Goal: Task Accomplishment & Management: Manage account settings

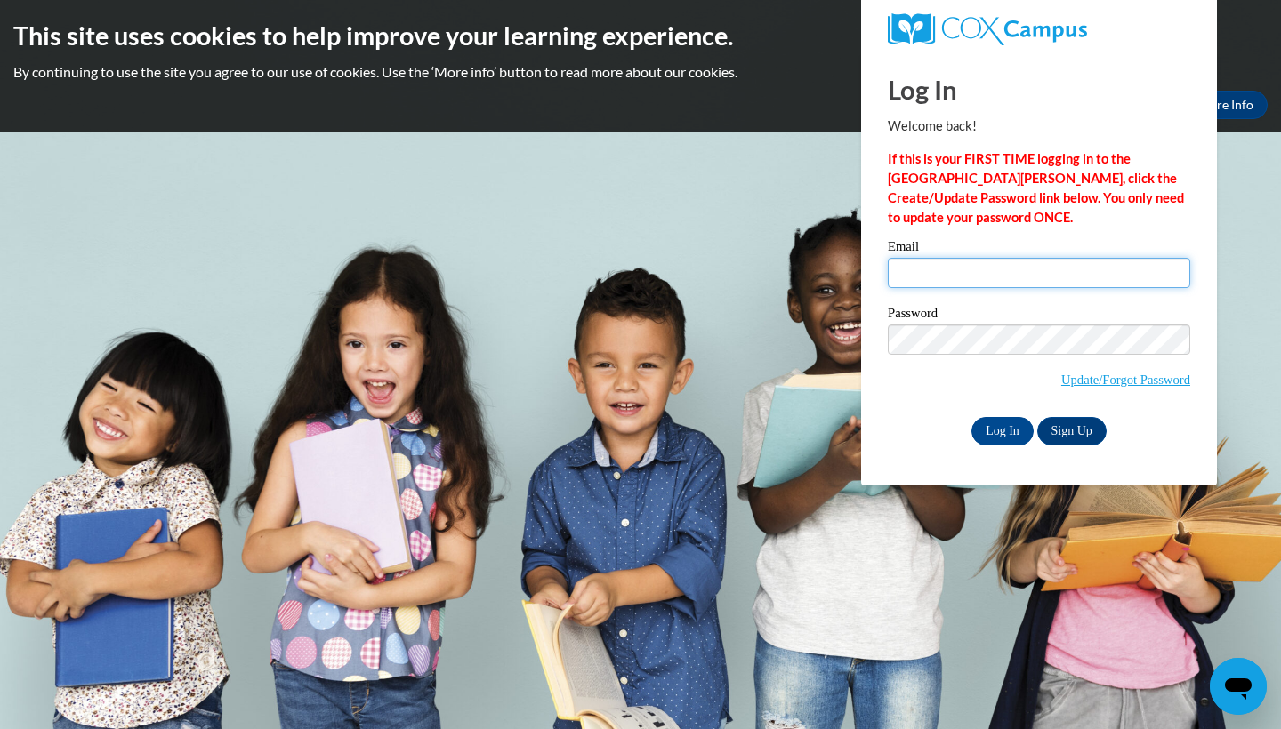
type input "[PERSON_NAME][EMAIL_ADDRESS][PERSON_NAME][DOMAIN_NAME]"
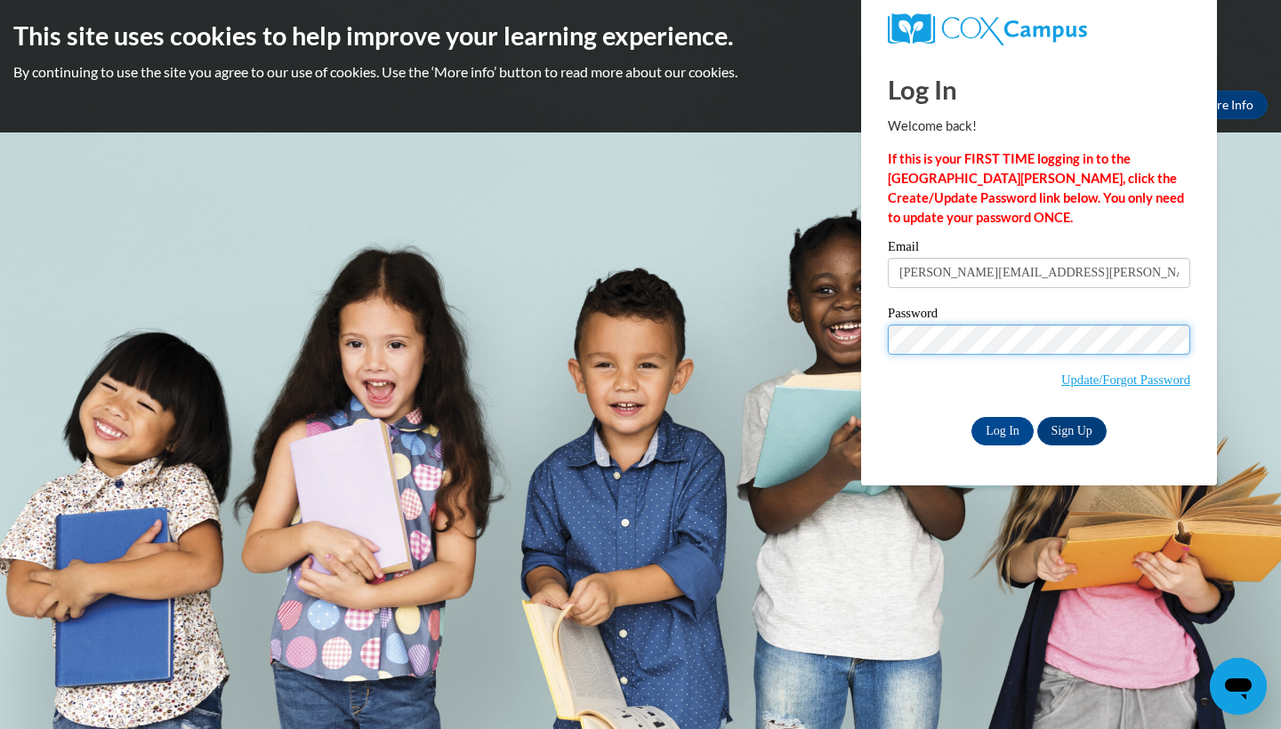
click at [1001, 430] on input "Log In" at bounding box center [1002, 431] width 62 height 28
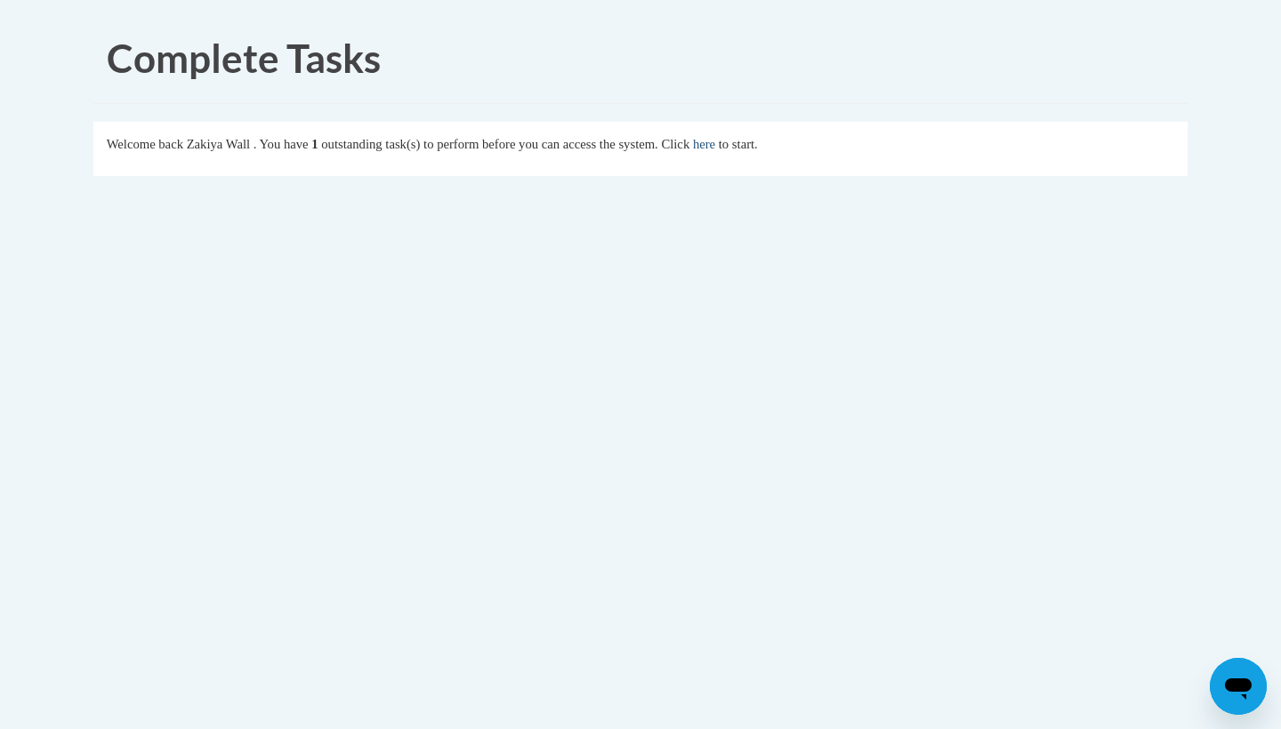
click at [715, 137] on link "here" at bounding box center [704, 144] width 22 height 14
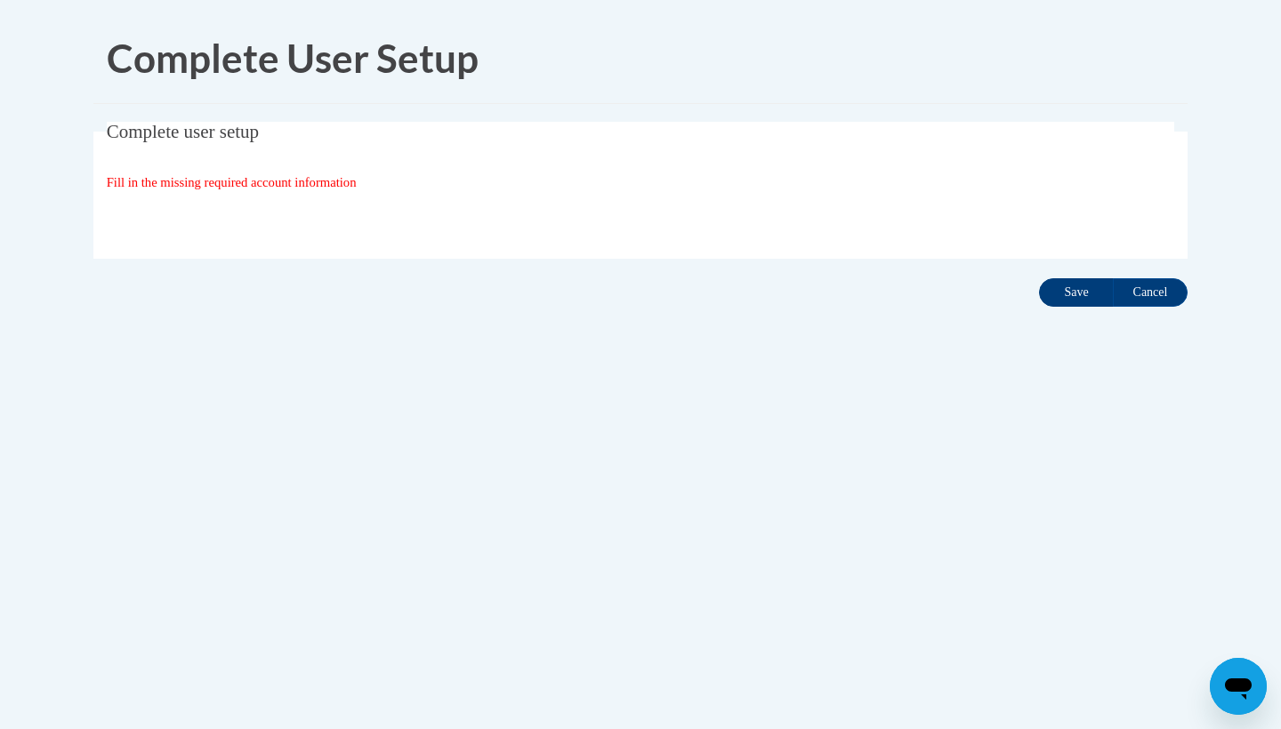
click at [1081, 303] on input "Save" at bounding box center [1076, 292] width 75 height 28
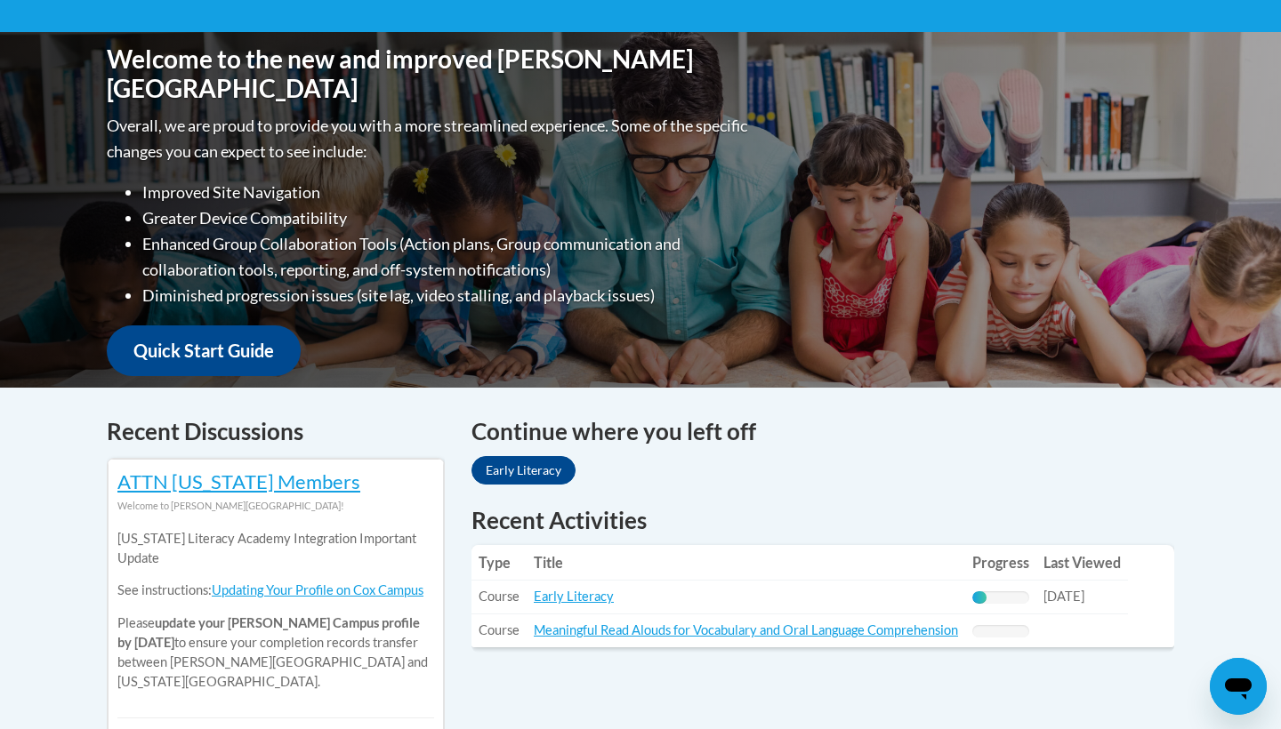
scroll to position [374, 0]
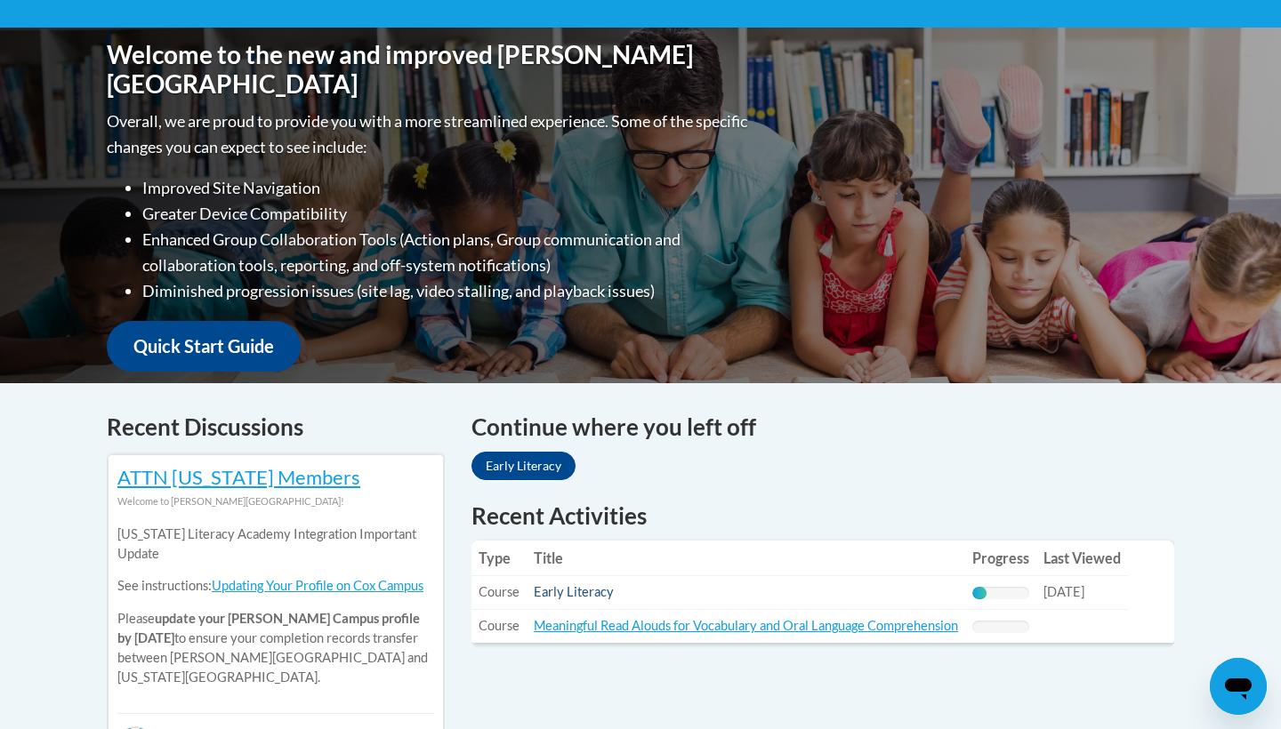
click at [580, 596] on link "Early Literacy" at bounding box center [574, 591] width 80 height 15
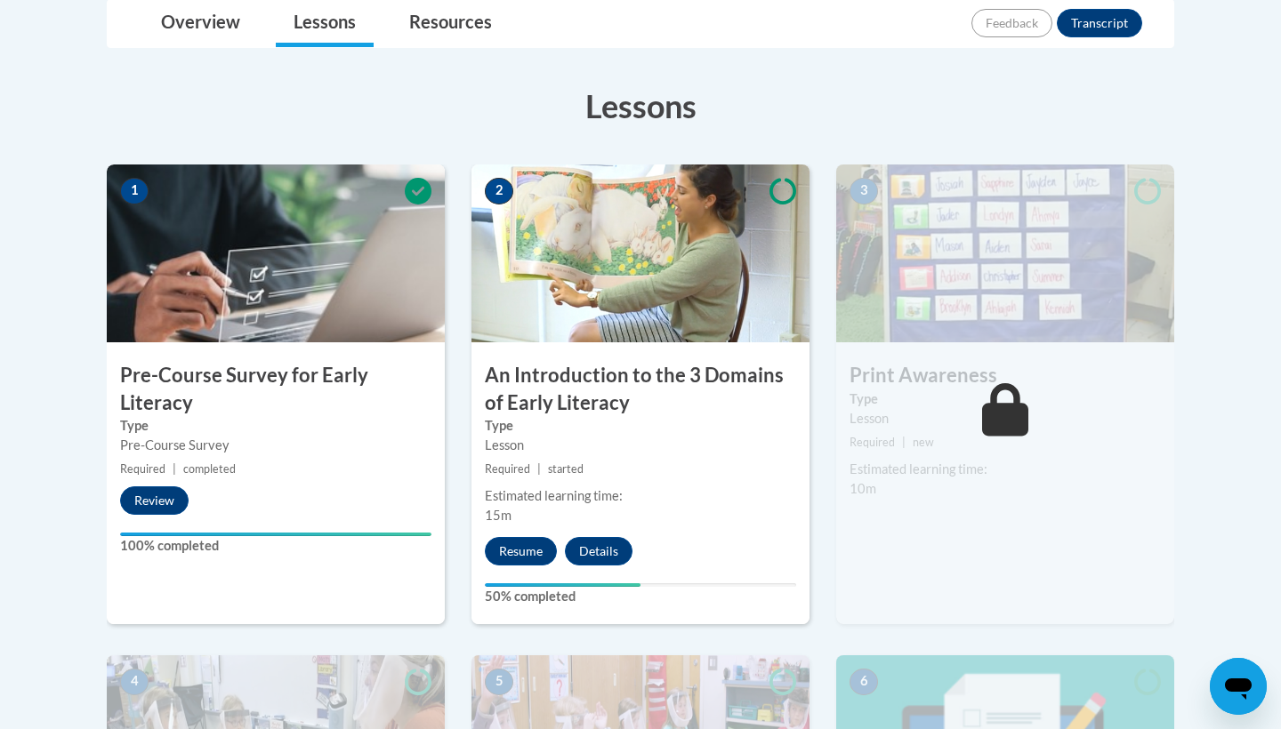
scroll to position [458, 0]
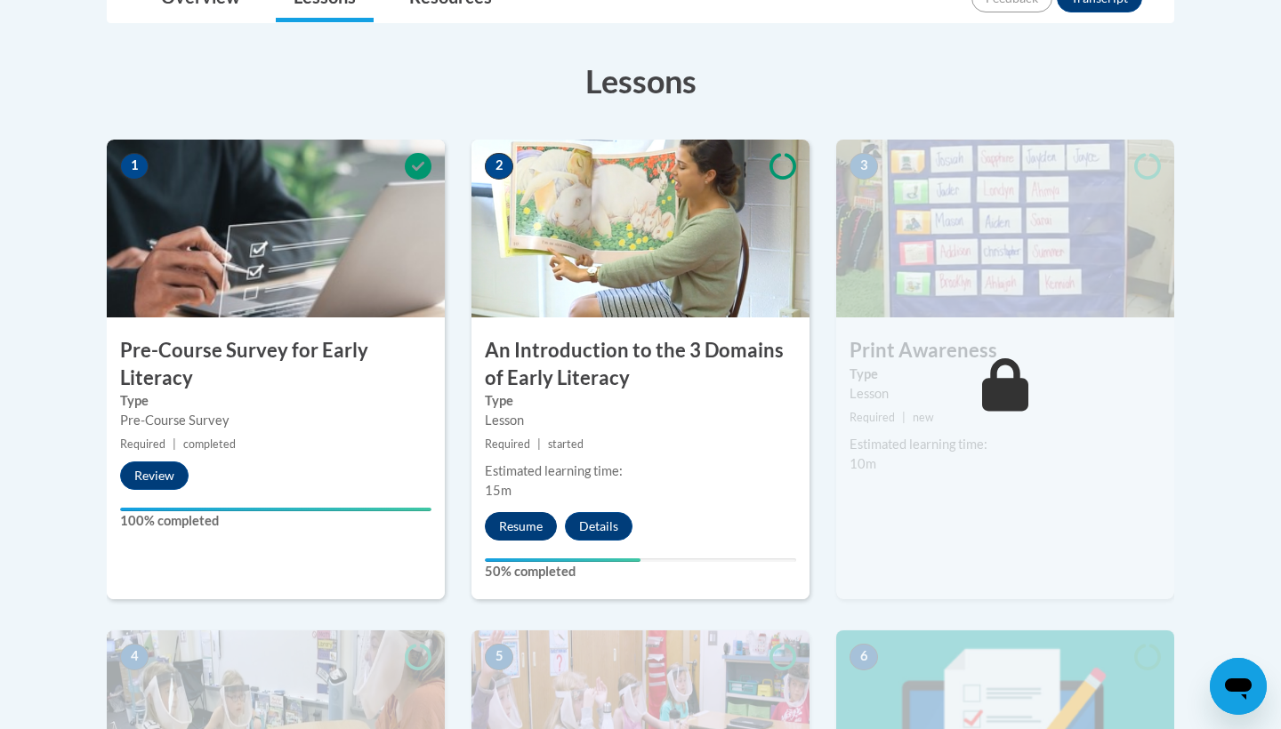
click at [543, 528] on button "Resume" at bounding box center [521, 526] width 72 height 28
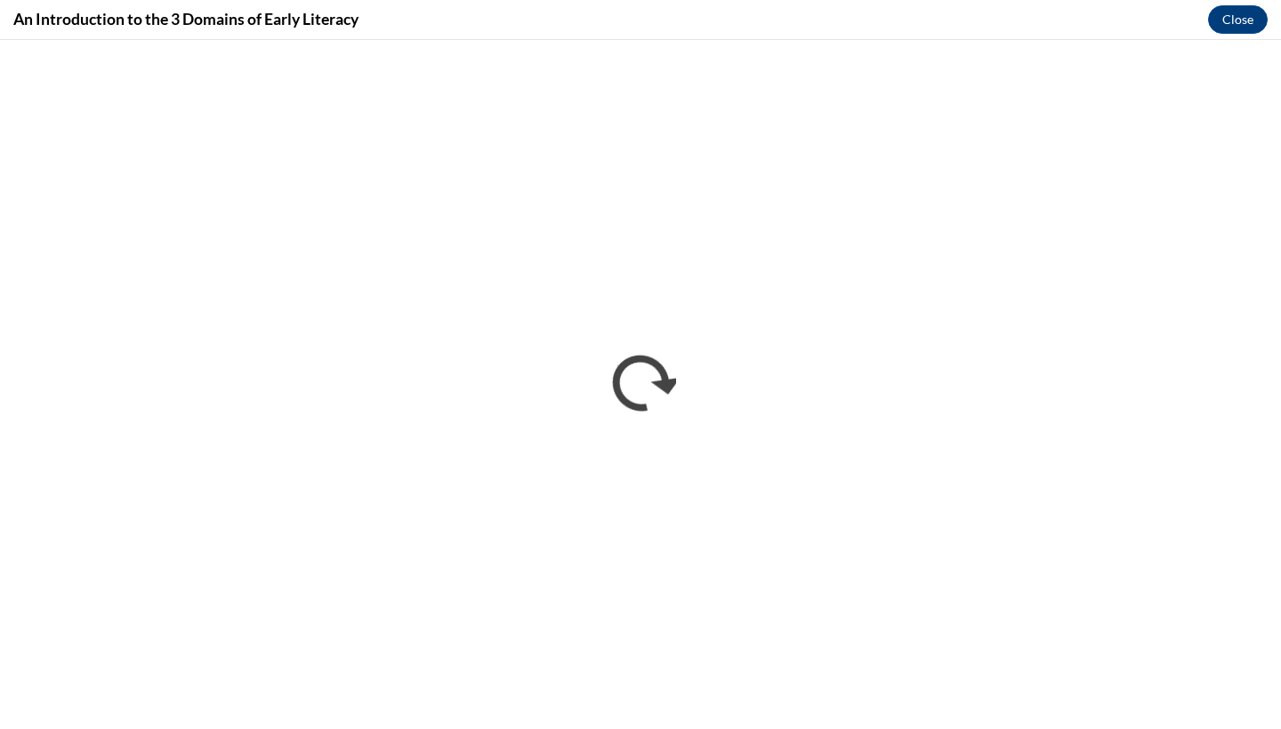
scroll to position [0, 0]
